Goal: Task Accomplishment & Management: Use online tool/utility

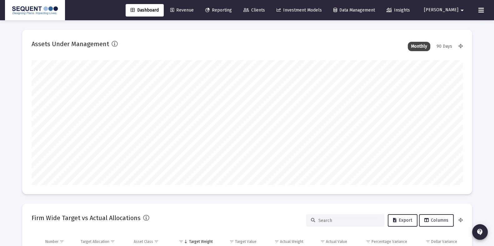
scroll to position [125, 232]
type input "[DATE]"
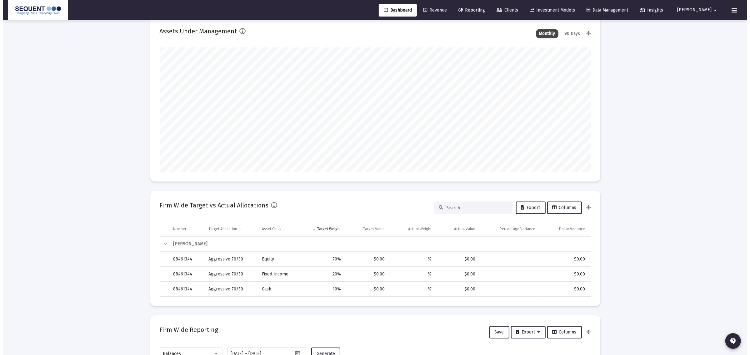
scroll to position [0, 0]
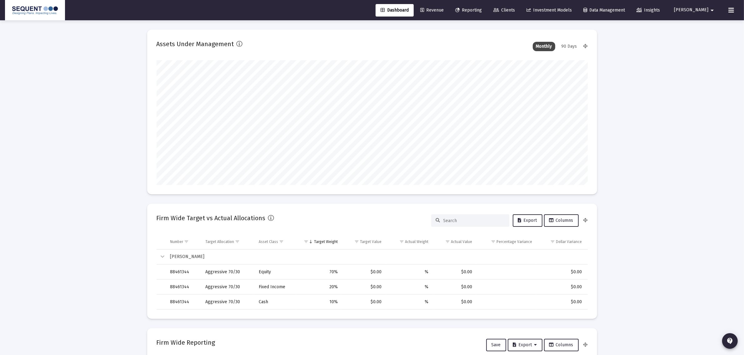
click at [444, 9] on span "Revenue" at bounding box center [431, 9] width 23 height 5
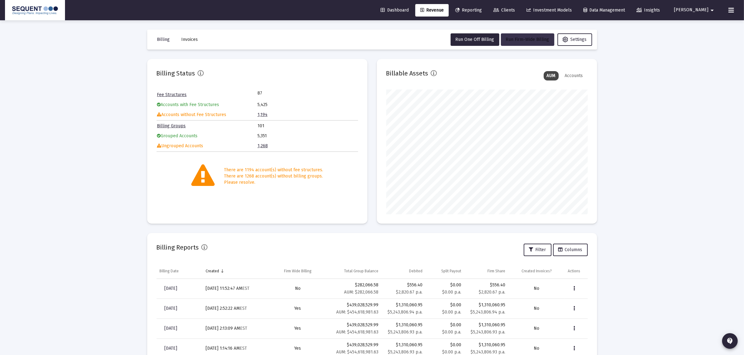
click at [499, 41] on span "Run Firm-Wide Billing" at bounding box center [527, 39] width 43 height 5
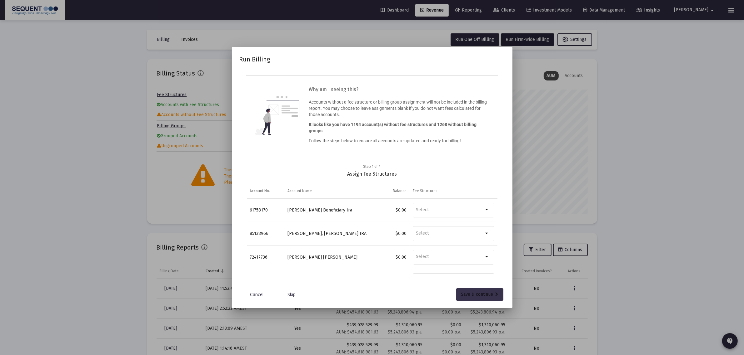
click at [483, 246] on div "Save & continue" at bounding box center [479, 295] width 37 height 12
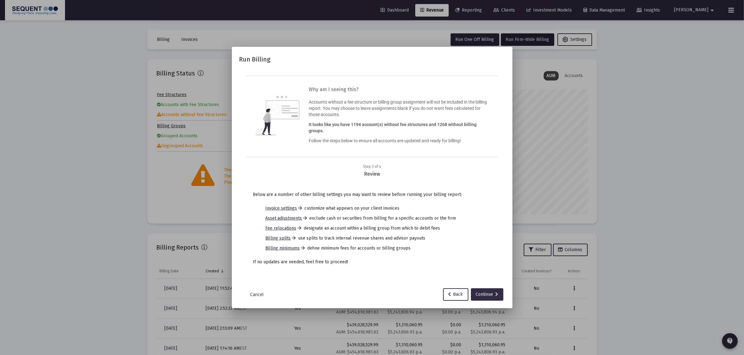
click at [483, 246] on div "Continue" at bounding box center [487, 295] width 22 height 12
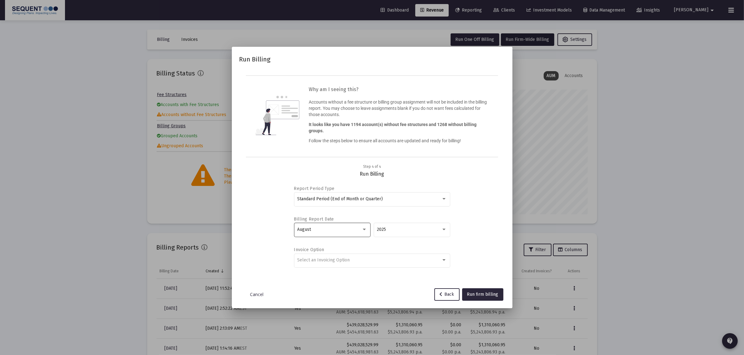
click at [350, 230] on div "August" at bounding box center [329, 229] width 64 height 5
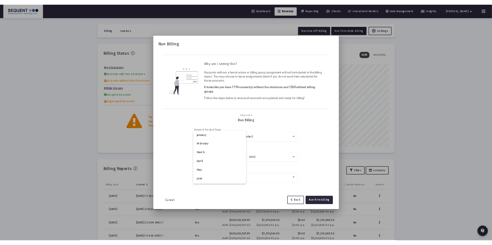
scroll to position [58, 0]
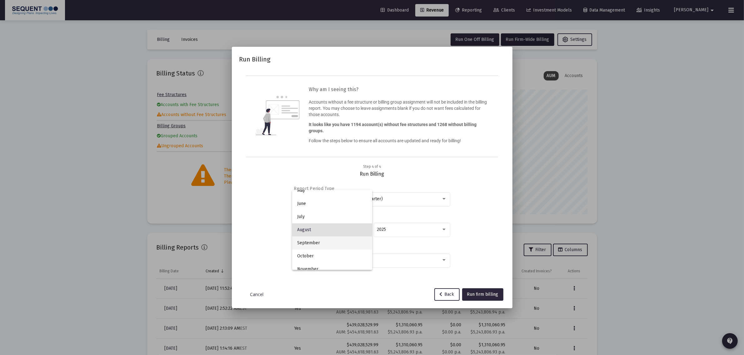
click at [341, 245] on span "September" at bounding box center [332, 243] width 70 height 13
click at [495, 246] on span "Run firm billing" at bounding box center [482, 294] width 31 height 5
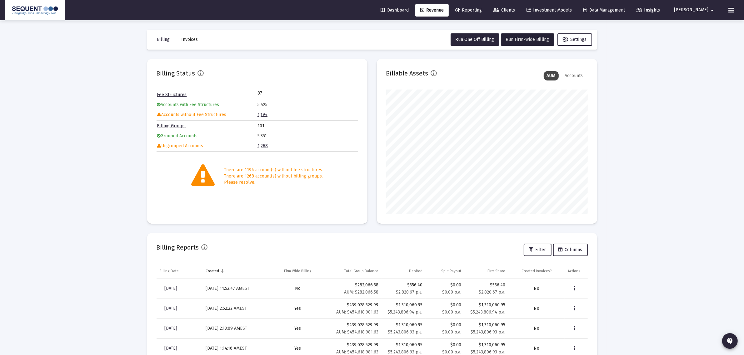
click at [499, 97] on div "Loading... Billing Invoices Run One Off Billing Run Firm-Wide Billing Settings …" at bounding box center [372, 257] width 744 height 515
click at [499, 8] on button at bounding box center [731, 10] width 12 height 12
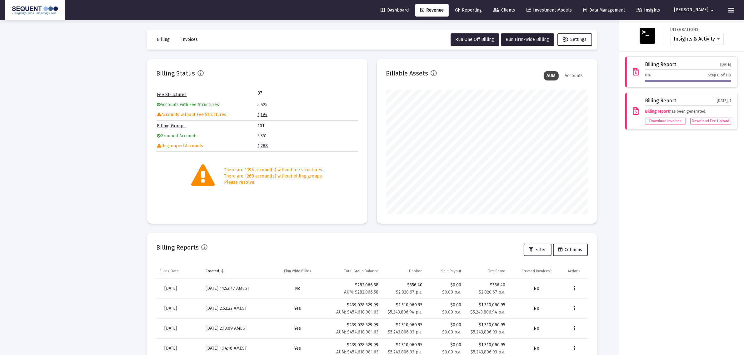
click at [499, 8] on button at bounding box center [731, 10] width 12 height 12
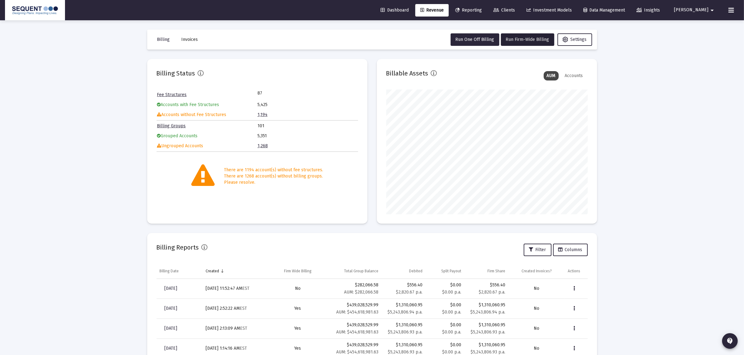
drag, startPoint x: 720, startPoint y: 12, endPoint x: 727, endPoint y: 12, distance: 6.6
click at [499, 12] on button "[PERSON_NAME]" at bounding box center [694, 10] width 57 height 12
click at [499, 12] on div at bounding box center [372, 177] width 744 height 355
click at [499, 13] on button at bounding box center [731, 10] width 12 height 12
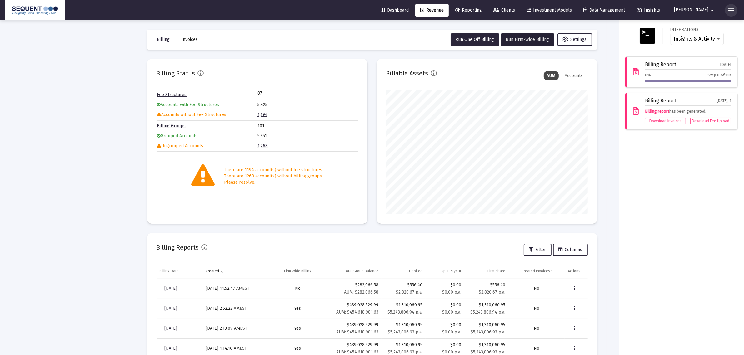
click at [499, 15] on button at bounding box center [731, 10] width 12 height 12
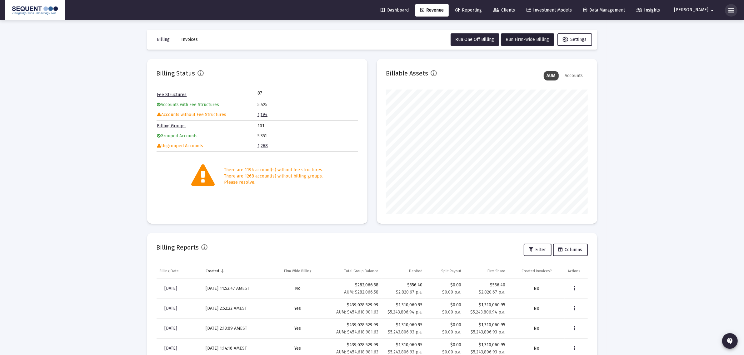
drag, startPoint x: 730, startPoint y: 11, endPoint x: 730, endPoint y: 7, distance: 4.1
click at [499, 11] on icon at bounding box center [731, 10] width 6 height 7
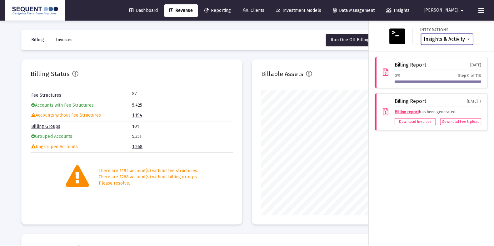
scroll to position [125, 201]
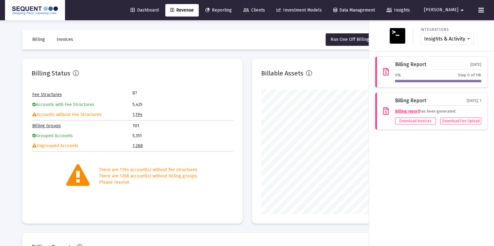
click at [479, 4] on button at bounding box center [481, 10] width 12 height 12
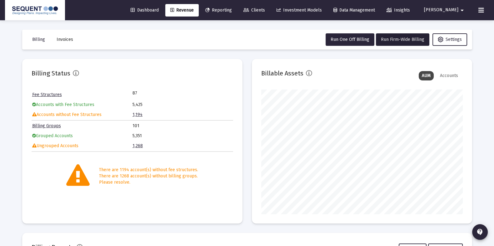
click at [483, 18] on div "Dashboard Revenue Reporting Clients Investment Models Data Management Insights …" at bounding box center [247, 10] width 484 height 20
click at [483, 10] on icon at bounding box center [481, 10] width 6 height 7
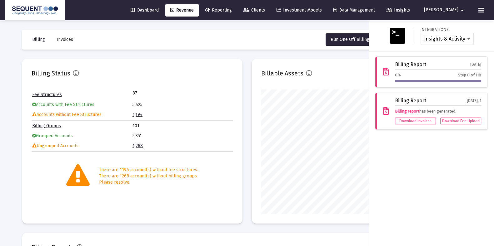
click at [483, 10] on icon at bounding box center [481, 10] width 6 height 7
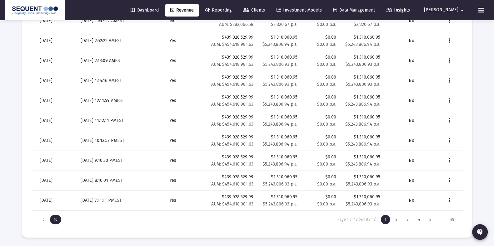
click at [34, 7] on img at bounding box center [35, 10] width 51 height 12
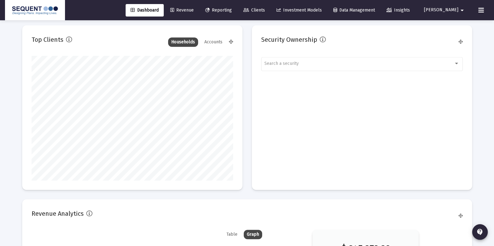
scroll to position [773, 0]
click at [296, 222] on div "Revenue Analytics" at bounding box center [247, 216] width 431 height 15
click at [480, 5] on button at bounding box center [481, 10] width 12 height 12
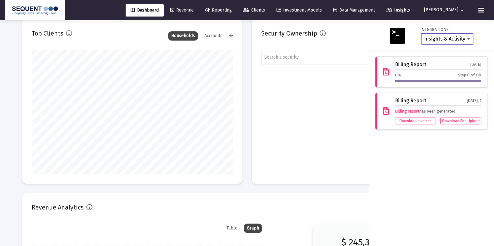
scroll to position [767, 0]
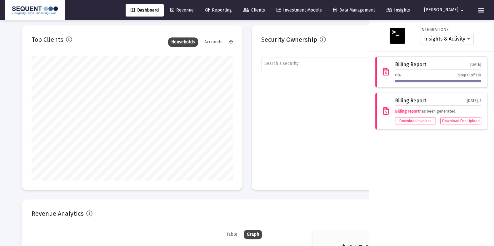
click at [485, 18] on div "Dashboard Revenue Reporting Clients Investment Models Data Management Insights …" at bounding box center [247, 10] width 484 height 20
click at [476, 8] on button at bounding box center [481, 10] width 12 height 12
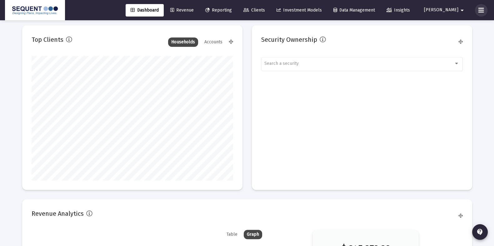
click at [476, 8] on button at bounding box center [481, 10] width 12 height 12
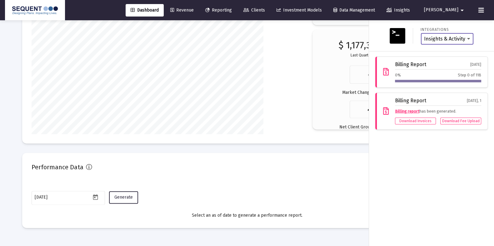
scroll to position [1016, 0]
click at [153, 12] on span "Dashboard" at bounding box center [145, 9] width 28 height 5
click at [41, 10] on img at bounding box center [35, 10] width 51 height 12
click at [41, 8] on img at bounding box center [35, 10] width 51 height 12
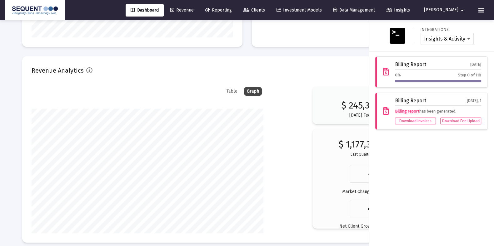
scroll to position [904, 0]
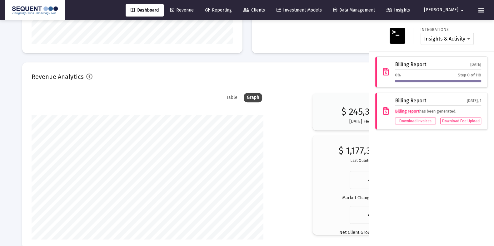
click at [50, 7] on img at bounding box center [35, 10] width 51 height 12
click at [189, 16] on div "Dashboard Revenue Reporting Clients Investment Models Data Management Insights …" at bounding box center [247, 10] width 484 height 20
click at [194, 13] on link "Revenue" at bounding box center [181, 10] width 33 height 12
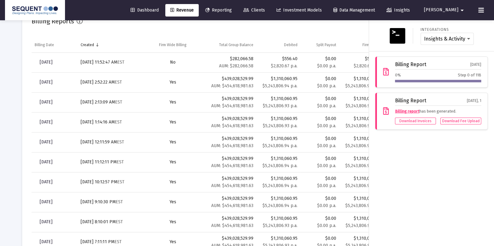
scroll to position [227, 0]
